Goal: Task Accomplishment & Management: Use online tool/utility

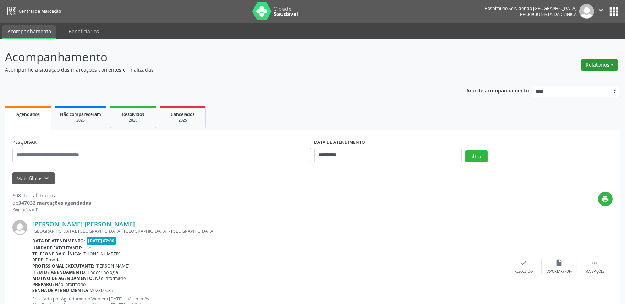
click at [601, 65] on button "Relatórios" at bounding box center [599, 65] width 36 height 12
click at [559, 78] on link "Agendamentos" at bounding box center [579, 80] width 76 height 10
select select "*"
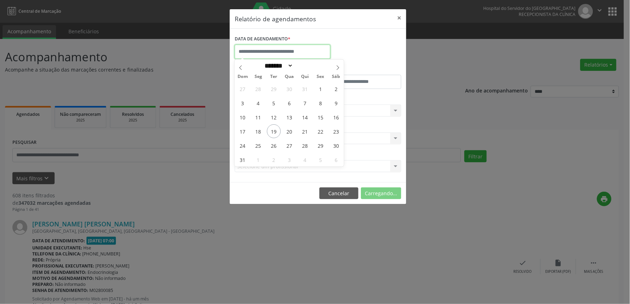
click at [282, 49] on input "text" at bounding box center [283, 52] width 96 height 14
click at [275, 133] on span "19" at bounding box center [274, 131] width 14 height 14
type input "**********"
click at [275, 132] on span "19" at bounding box center [274, 131] width 14 height 14
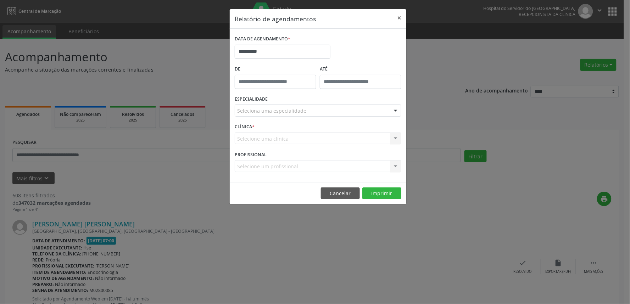
click at [300, 106] on div "Seleciona uma especialidade" at bounding box center [318, 111] width 167 height 12
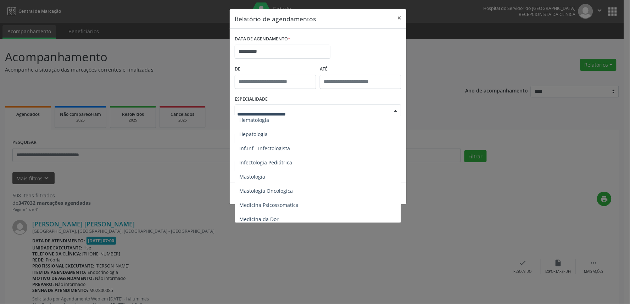
scroll to position [630, 0]
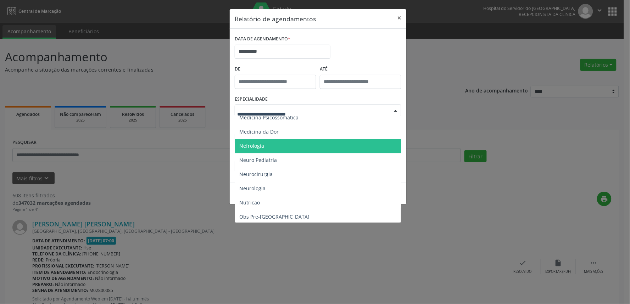
click at [266, 146] on span "Nefrologia" at bounding box center [318, 146] width 167 height 14
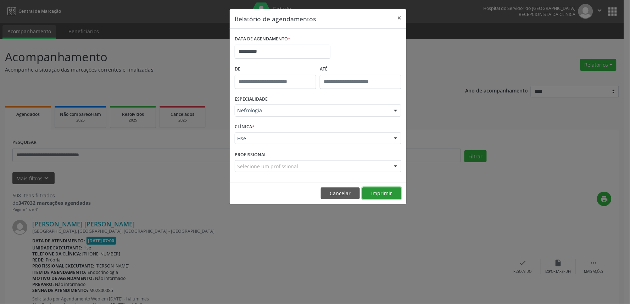
click at [383, 190] on button "Imprimir" at bounding box center [381, 194] width 39 height 12
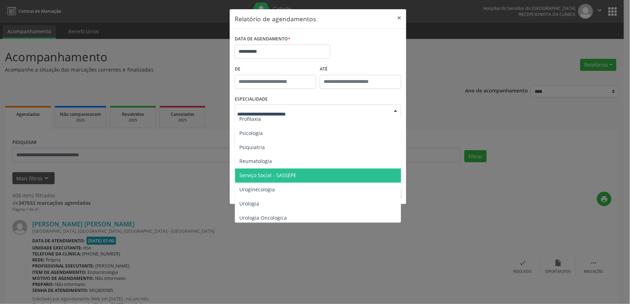
scroll to position [1143, 0]
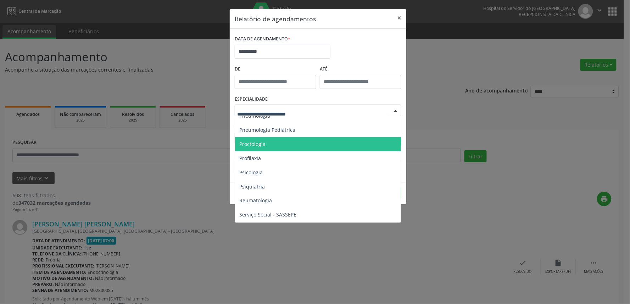
click at [267, 144] on span "Proctologia" at bounding box center [318, 144] width 167 height 14
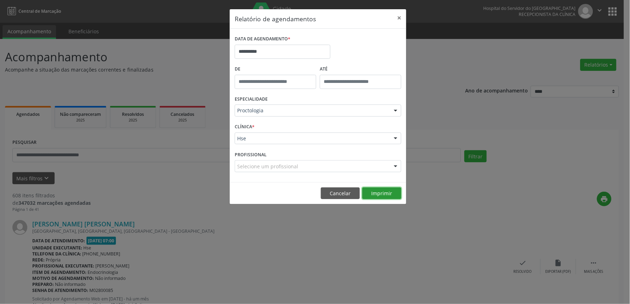
click at [387, 192] on button "Imprimir" at bounding box center [381, 194] width 39 height 12
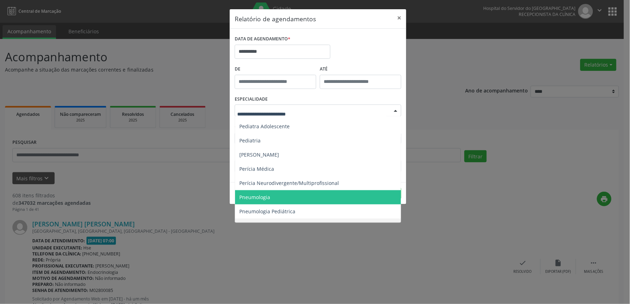
scroll to position [1047, 0]
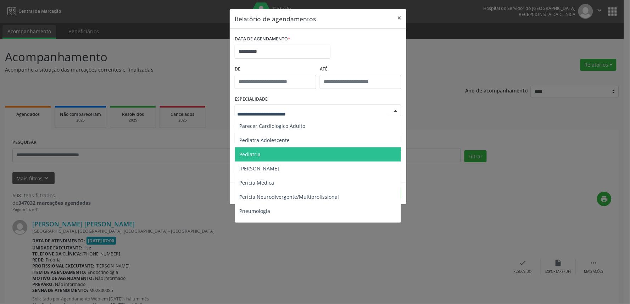
click at [267, 150] on span "Pediatria" at bounding box center [318, 155] width 167 height 14
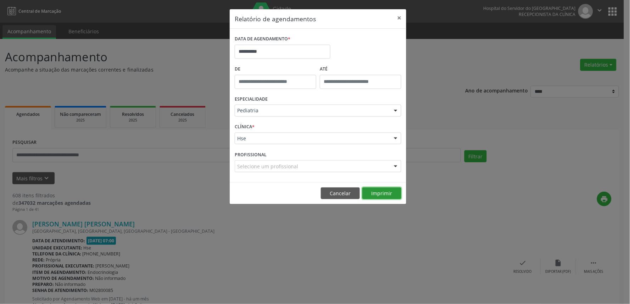
click at [385, 194] on button "Imprimir" at bounding box center [381, 194] width 39 height 12
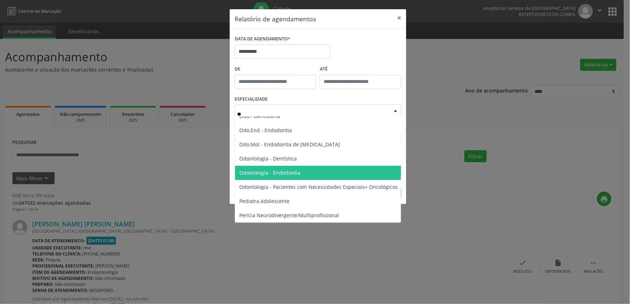
scroll to position [127, 0]
type input "***"
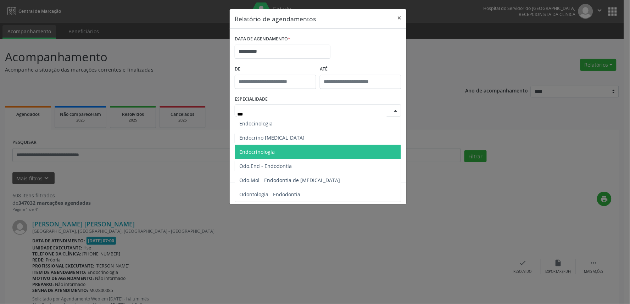
click at [272, 151] on span "Endocrinologia" at bounding box center [256, 152] width 35 height 7
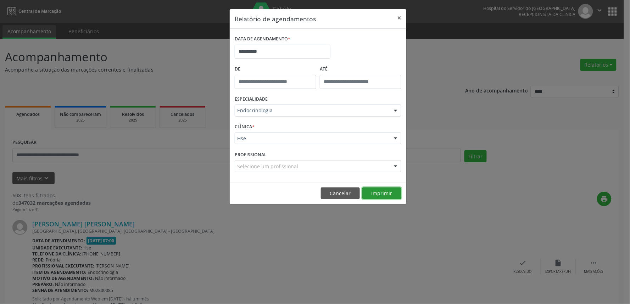
click at [370, 195] on button "Imprimir" at bounding box center [381, 194] width 39 height 12
